Goal: Task Accomplishment & Management: Manage account settings

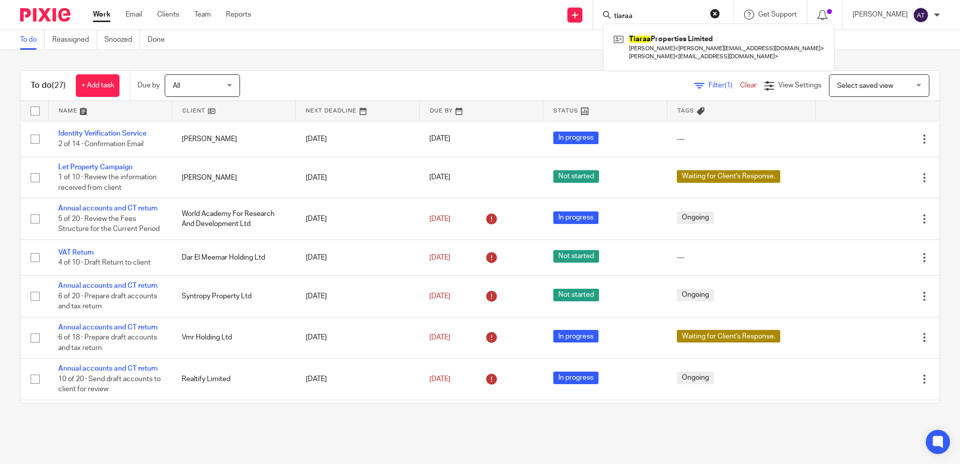
click at [636, 17] on input "tiaraa" at bounding box center [658, 16] width 90 height 9
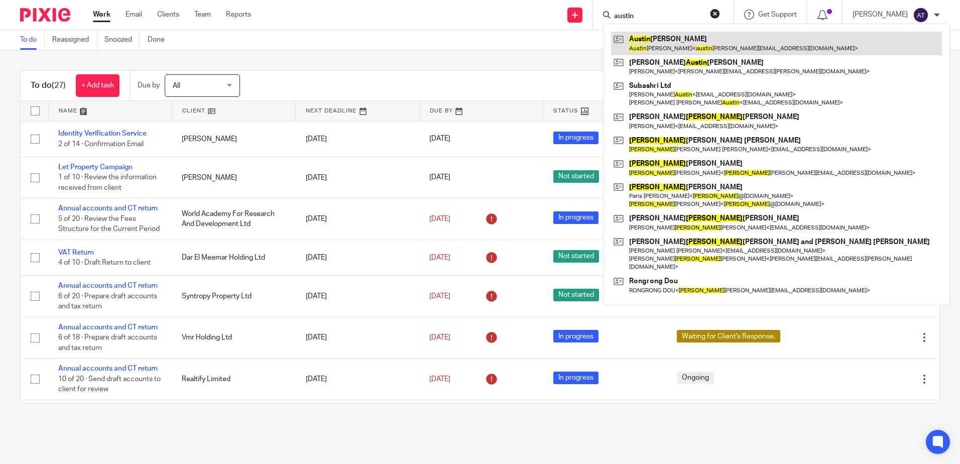
type input "austin"
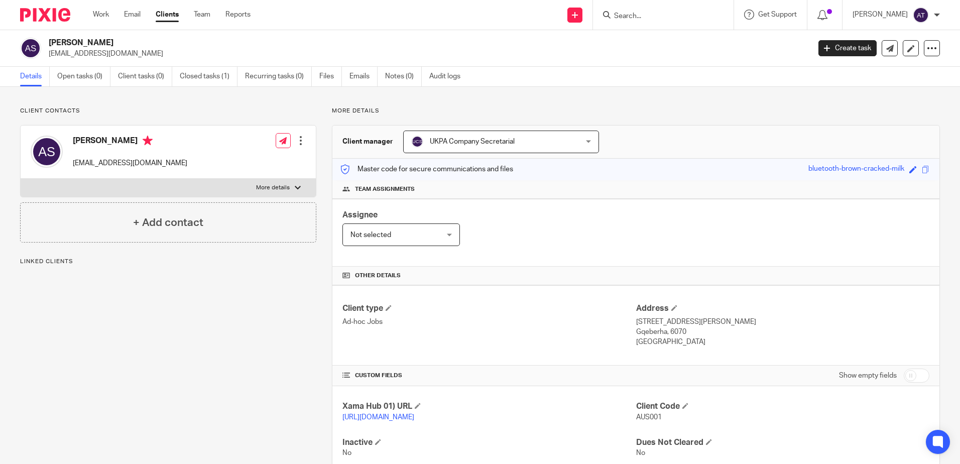
drag, startPoint x: 138, startPoint y: 56, endPoint x: 46, endPoint y: 58, distance: 91.9
click at [46, 58] on div "Austin Sokolich austinsokolich@gmail.com" at bounding box center [411, 48] width 783 height 21
copy p "austinsokolich@gmail.com"
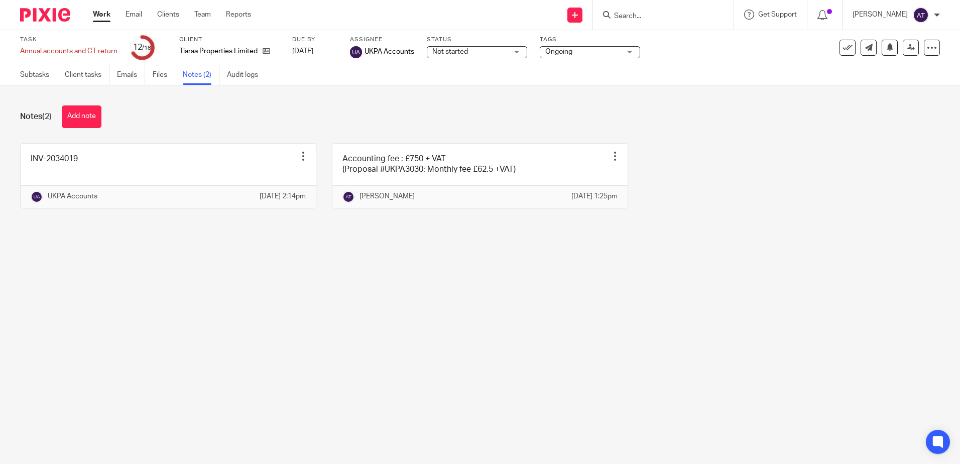
click at [651, 11] on form at bounding box center [666, 15] width 107 height 13
click at [645, 16] on input "Search" at bounding box center [658, 16] width 90 height 9
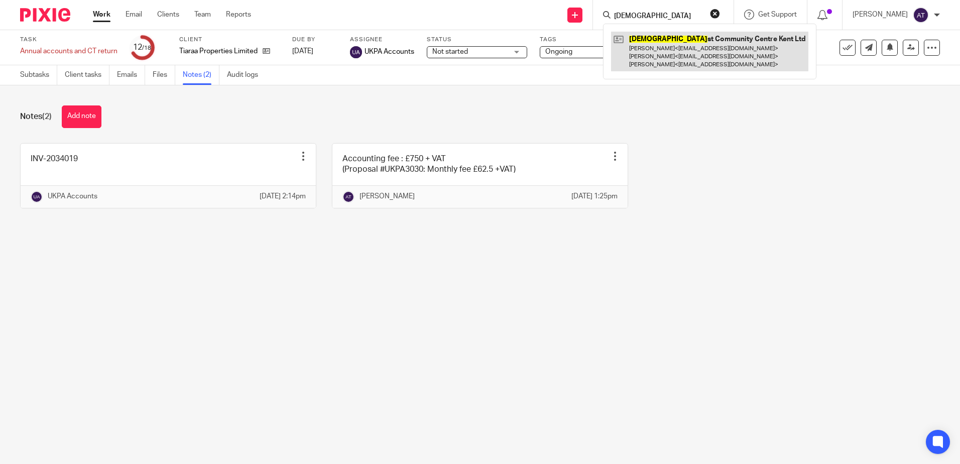
type input "buddhi"
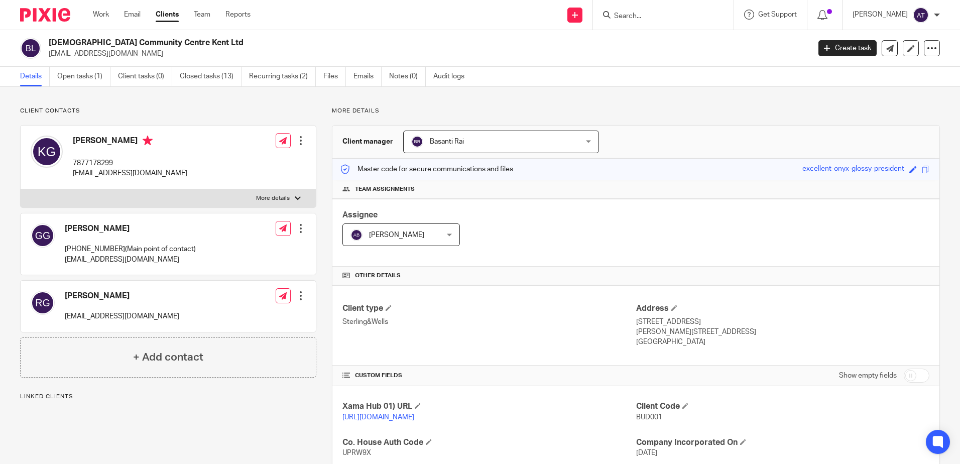
click at [299, 104] on div "Client contacts Ganesh Gurung 07878 129373(Main point of contact) ganeshgurung3…" at bounding box center [480, 380] width 960 height 587
click at [72, 83] on link "Open tasks (1)" at bounding box center [83, 77] width 53 height 20
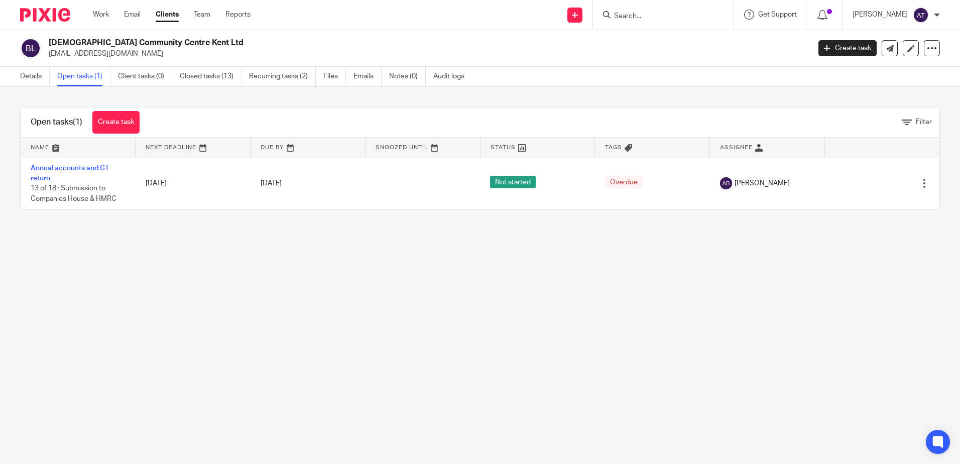
click at [203, 80] on link "Closed tasks (13)" at bounding box center [211, 77] width 62 height 20
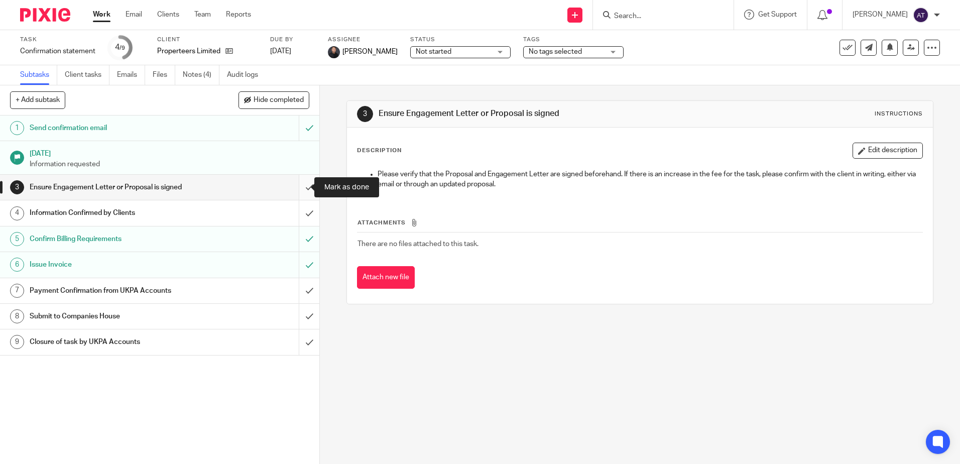
click at [299, 189] on input "submit" at bounding box center [159, 187] width 319 height 25
click at [300, 217] on input "submit" at bounding box center [159, 212] width 319 height 25
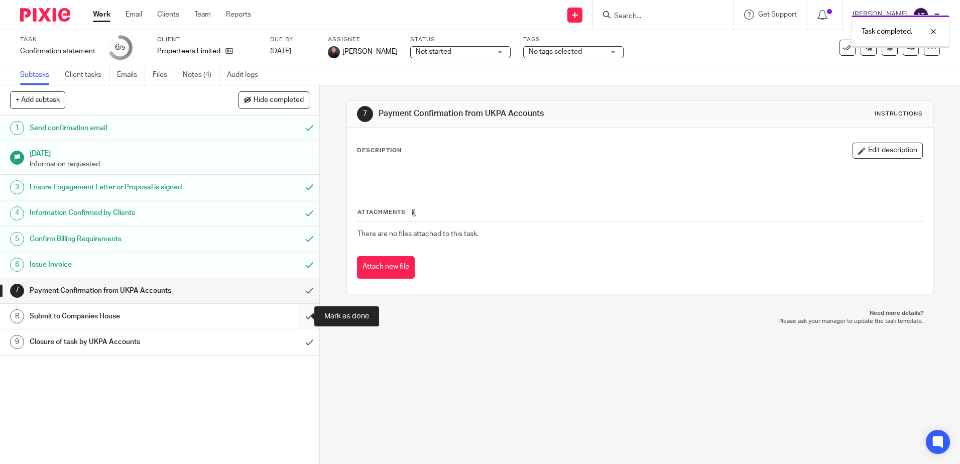
click at [303, 316] on input "submit" at bounding box center [159, 316] width 319 height 25
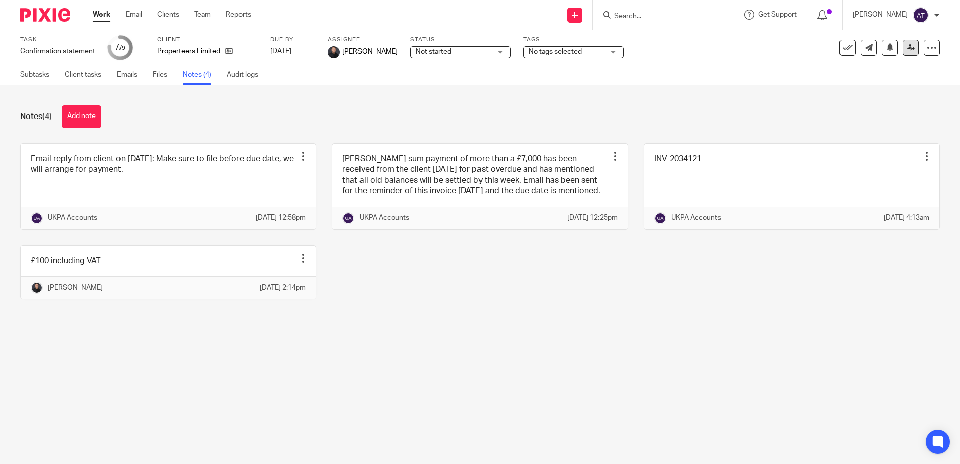
click at [903, 51] on link at bounding box center [911, 48] width 16 height 16
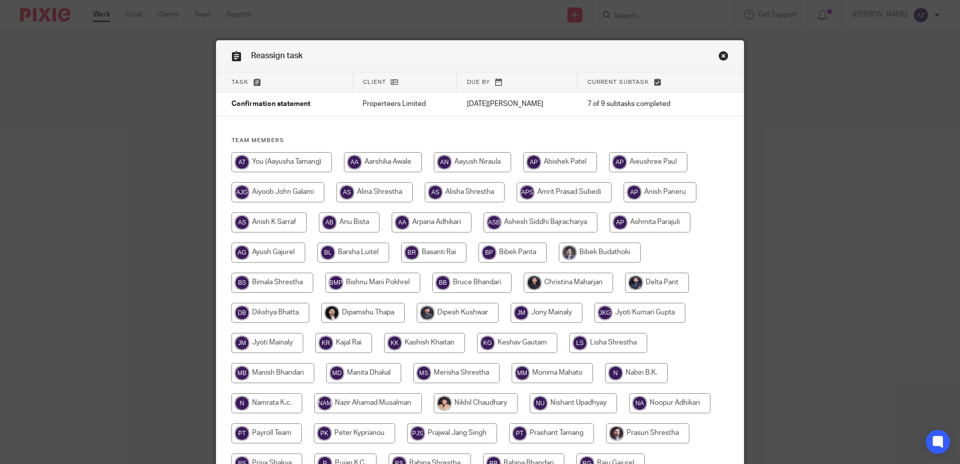
scroll to position [283, 0]
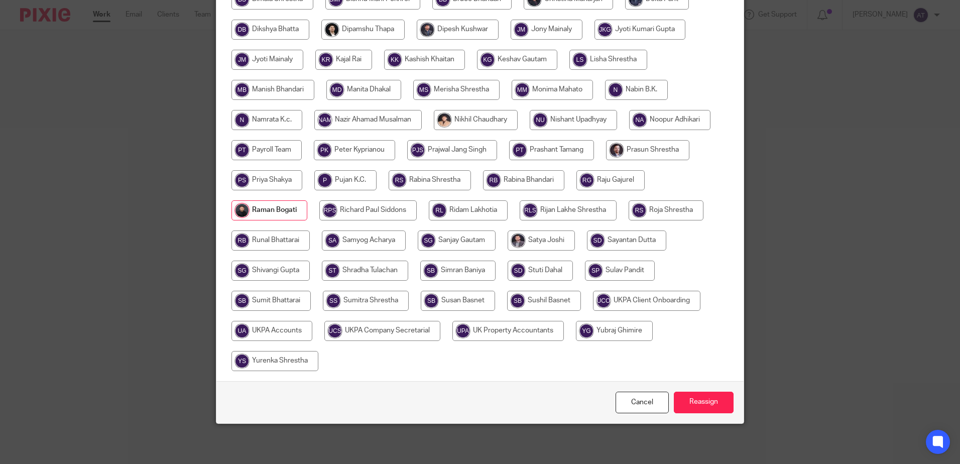
click at [263, 329] on input "radio" at bounding box center [271, 331] width 81 height 20
radio input "true"
click at [715, 404] on input "Reassign" at bounding box center [704, 403] width 60 height 22
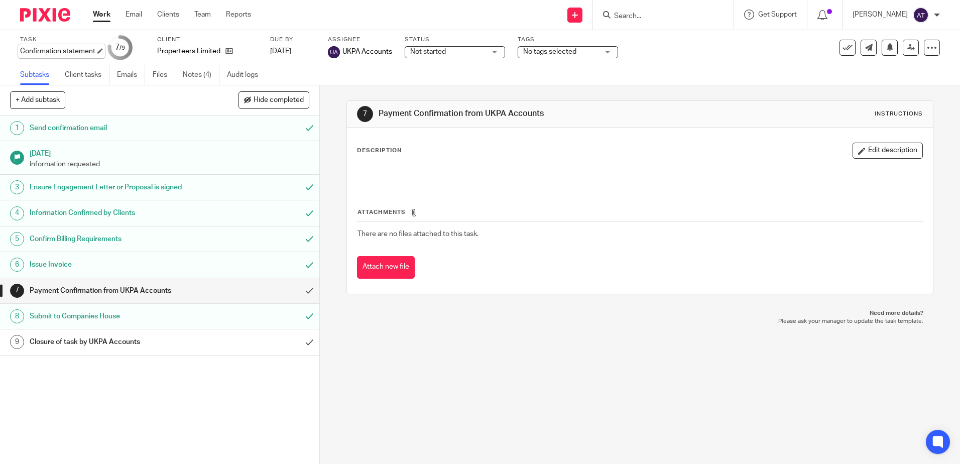
drag, startPoint x: 15, startPoint y: 50, endPoint x: 82, endPoint y: 52, distance: 67.8
click at [82, 52] on div "Task Confirmation statement Save Confirmation statement 7 /9 Client Properteers…" at bounding box center [480, 47] width 960 height 35
drag, startPoint x: 82, startPoint y: 52, endPoint x: 128, endPoint y: 132, distance: 92.0
click at [128, 132] on h1 "Send confirmation email" at bounding box center [116, 127] width 173 height 15
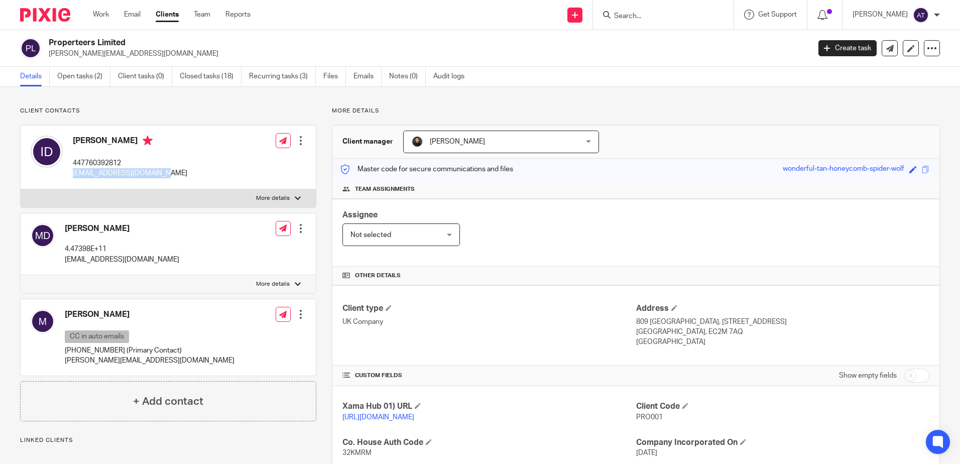
drag, startPoint x: 173, startPoint y: 174, endPoint x: 72, endPoint y: 179, distance: 101.0
click at [72, 179] on div "Issam Dabboussi 447760392812 issamdabboussi@gmail.com Edit contact Create clien…" at bounding box center [168, 157] width 295 height 64
copy p "issamdabboussi@gmail.com"
drag, startPoint x: 164, startPoint y: 54, endPoint x: 48, endPoint y: 63, distance: 115.9
click at [48, 63] on div "Properteers Limited m.dabboussi@properteers.co.uk Create task Update from Compa…" at bounding box center [480, 48] width 960 height 37
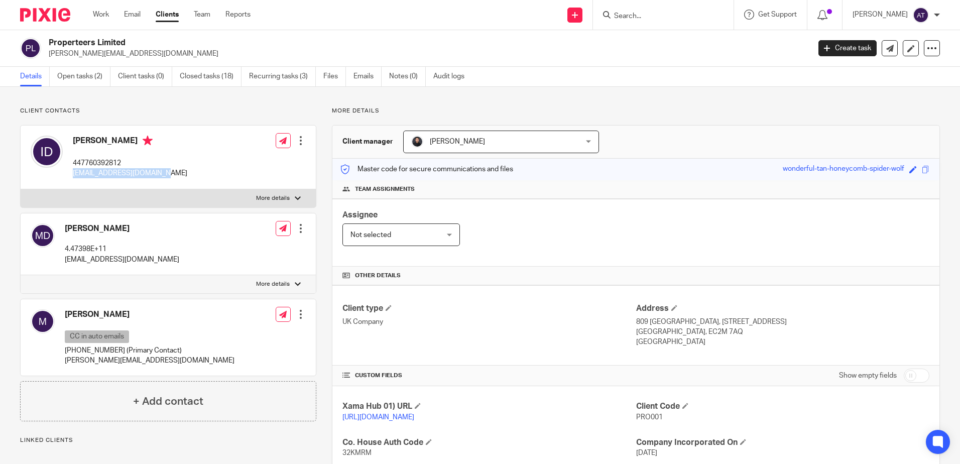
copy p "m.dabboussi@properteers.co.uk"
drag, startPoint x: 132, startPoint y: 45, endPoint x: 48, endPoint y: 48, distance: 83.4
click at [48, 48] on div "Properteers Limited m.dabboussi@properteers.co.uk" at bounding box center [411, 48] width 783 height 21
copy h2 "Properteers Limited"
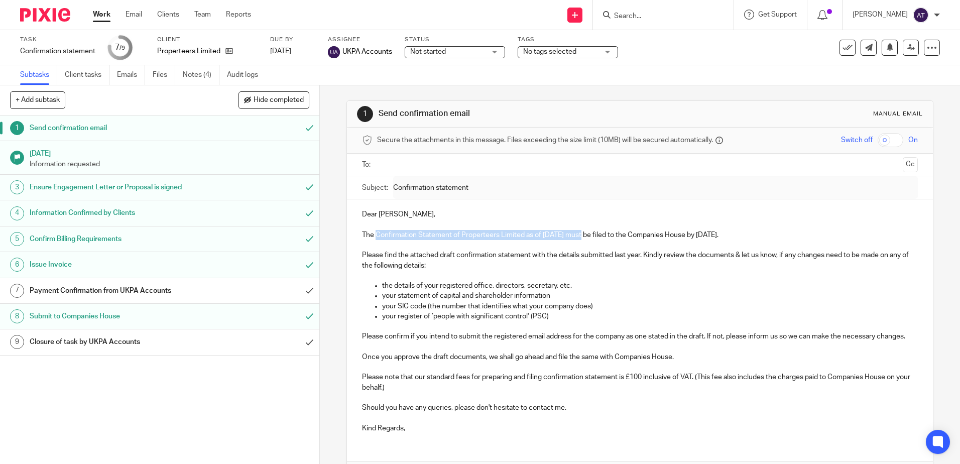
drag, startPoint x: 374, startPoint y: 234, endPoint x: 577, endPoint y: 234, distance: 203.3
click at [577, 234] on p "The Confirmation Statement of Properteers Limited as of [DATE] must be filed to…" at bounding box center [639, 235] width 555 height 10
copy p "Confirmation Statement of Properteers Limited as of [DATE]"
